Goal: Information Seeking & Learning: Compare options

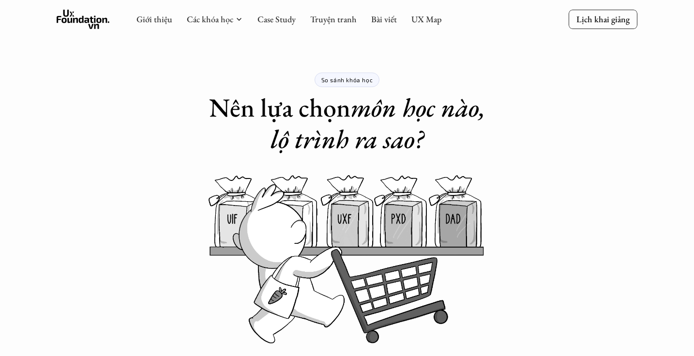
click at [284, 111] on h1 "Nên lựa chọn môn học nào, lộ trình ra sao?" at bounding box center [347, 123] width 300 height 63
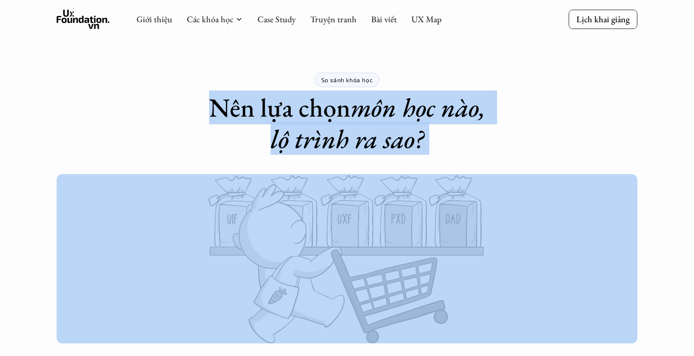
click at [284, 111] on h1 "Nên lựa chọn môn học nào, lộ trình ra sao?" at bounding box center [347, 123] width 300 height 63
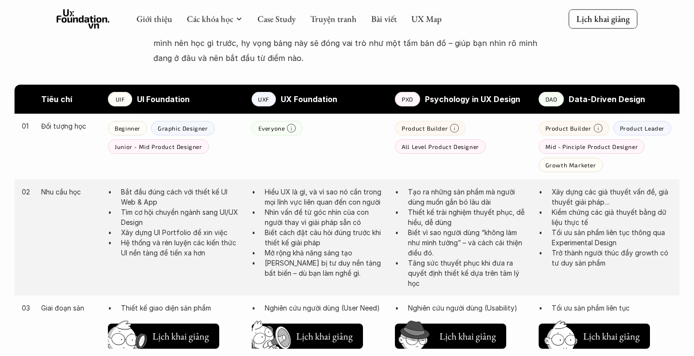
scroll to position [458, 0]
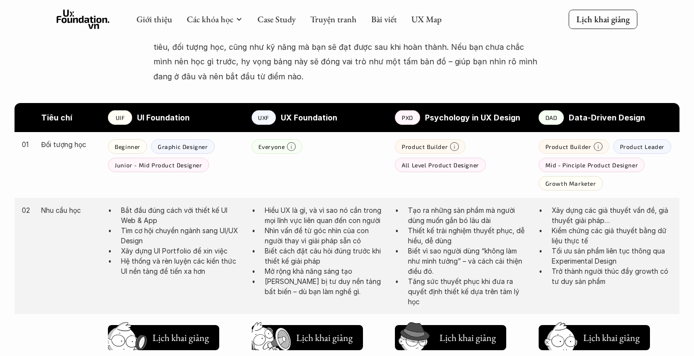
click at [61, 113] on strong "Tiêu chí" at bounding box center [56, 118] width 31 height 10
copy strong "Tiêu chí"
click at [49, 113] on strong "Tiêu chí" at bounding box center [56, 118] width 31 height 10
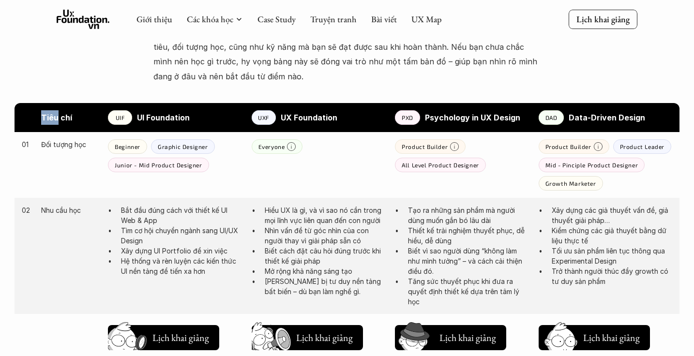
click at [49, 113] on strong "Tiêu chí" at bounding box center [56, 118] width 31 height 10
click at [66, 176] on div "01 Đối tượng học Beginner Graphic Designer Junior - Mid Product Designer Everyo…" at bounding box center [347, 165] width 665 height 66
click at [150, 113] on strong "UI Foundation" at bounding box center [163, 118] width 53 height 10
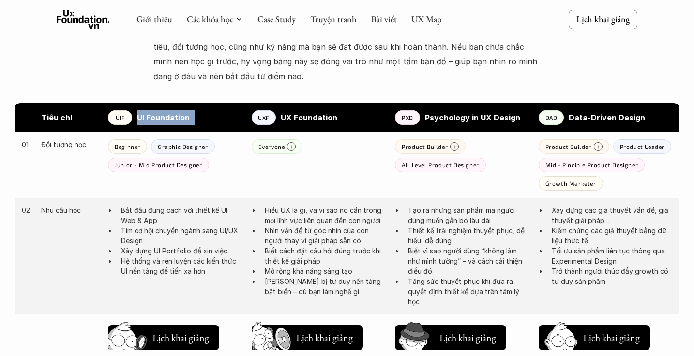
click at [150, 113] on strong "UI Foundation" at bounding box center [163, 118] width 53 height 10
click at [112, 110] on div "UIF" at bounding box center [120, 117] width 24 height 15
drag, startPoint x: 112, startPoint y: 107, endPoint x: 185, endPoint y: 115, distance: 74.0
click at [193, 115] on div "UIF UI Foundation" at bounding box center [175, 117] width 134 height 15
click at [162, 113] on strong "UI Foundation" at bounding box center [163, 118] width 53 height 10
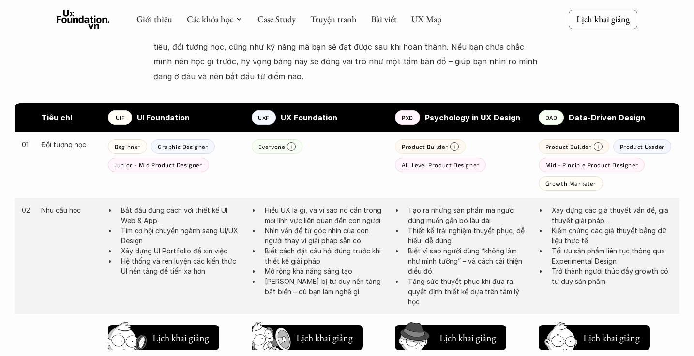
click at [159, 113] on strong "UI Foundation" at bounding box center [163, 118] width 53 height 10
click at [125, 112] on div "UIF" at bounding box center [120, 117] width 24 height 15
drag, startPoint x: 107, startPoint y: 109, endPoint x: 208, endPoint y: 112, distance: 101.2
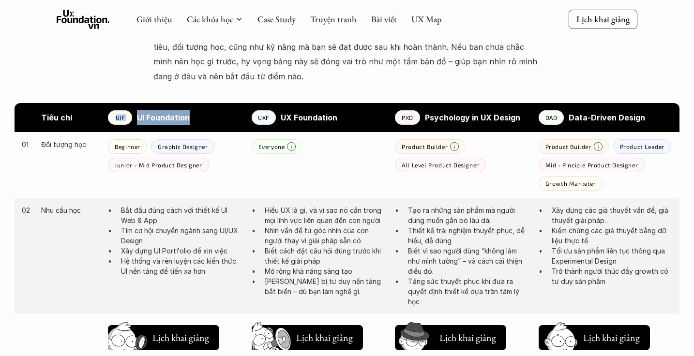
click at [208, 111] on div "Tiêu chí UIF UI Foundation UXF UX Foundation PXD Psychology in UX Design DAD Da…" at bounding box center [347, 117] width 665 height 29
click at [165, 119] on div "Tiêu chí UIF UI Foundation UXF UX Foundation PXD Psychology in UX Design DAD Da…" at bounding box center [347, 117] width 665 height 29
click at [112, 110] on div "UIF" at bounding box center [120, 117] width 24 height 15
click at [149, 113] on strong "UI Foundation" at bounding box center [163, 118] width 53 height 10
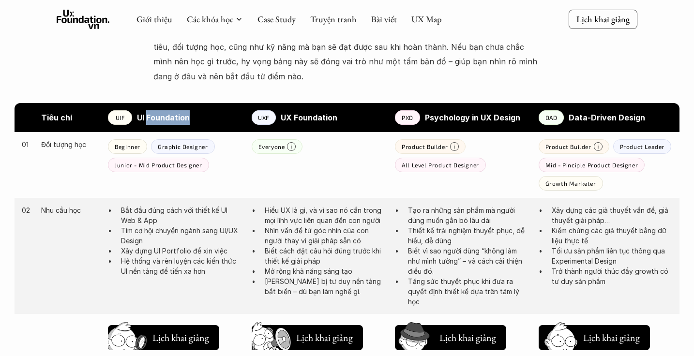
click at [149, 113] on strong "UI Foundation" at bounding box center [163, 118] width 53 height 10
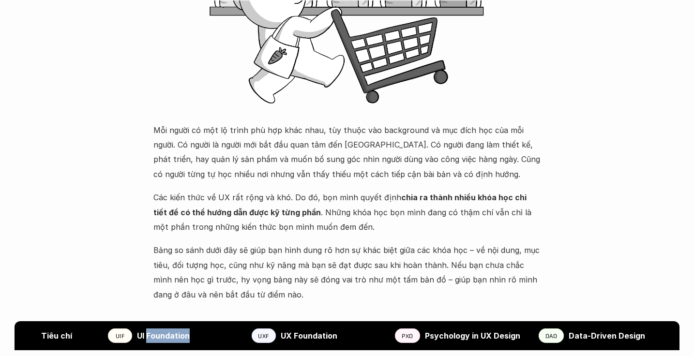
scroll to position [495, 0]
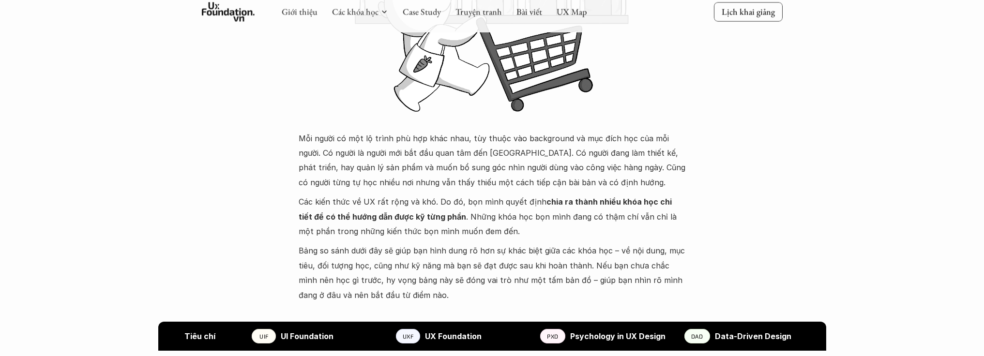
scroll to position [421, 0]
